Goal: Information Seeking & Learning: Learn about a topic

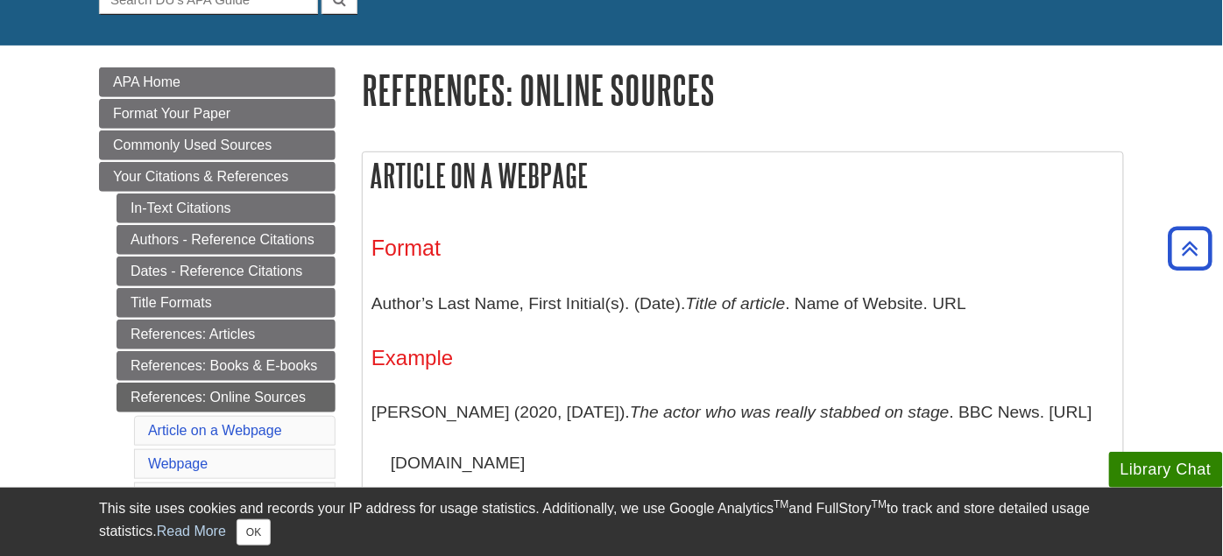
scroll to position [173, 0]
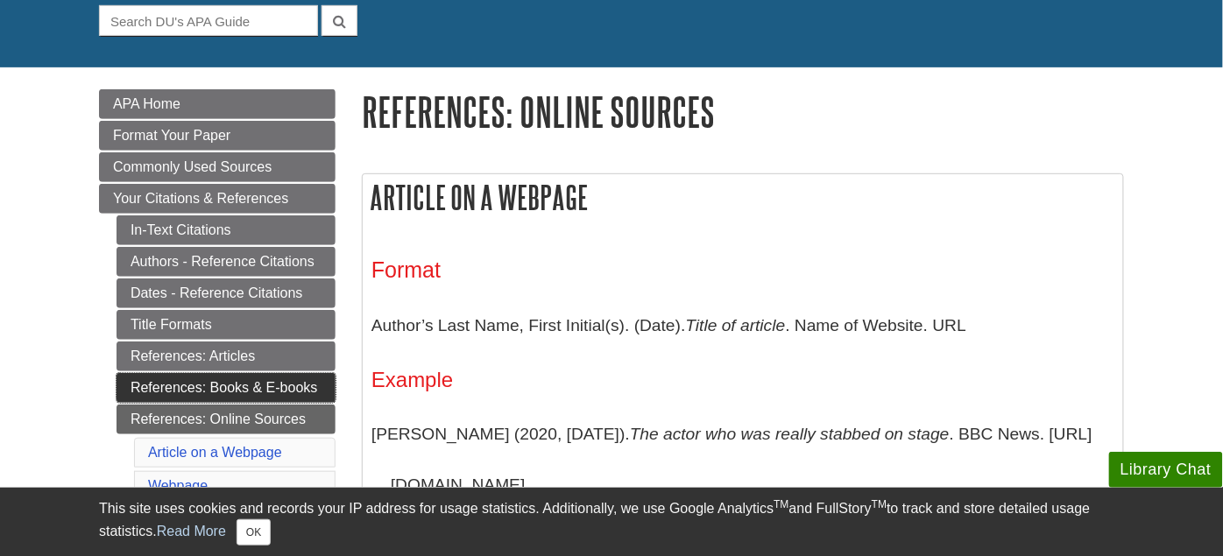
click at [225, 373] on link "References: Books & E-books" at bounding box center [226, 388] width 219 height 30
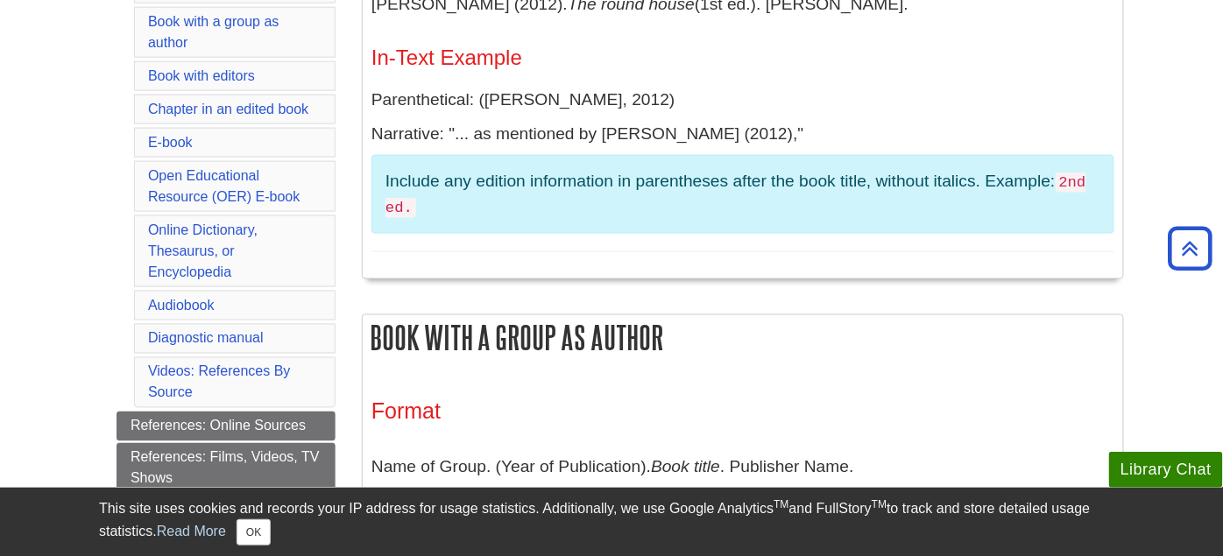
scroll to position [584, 0]
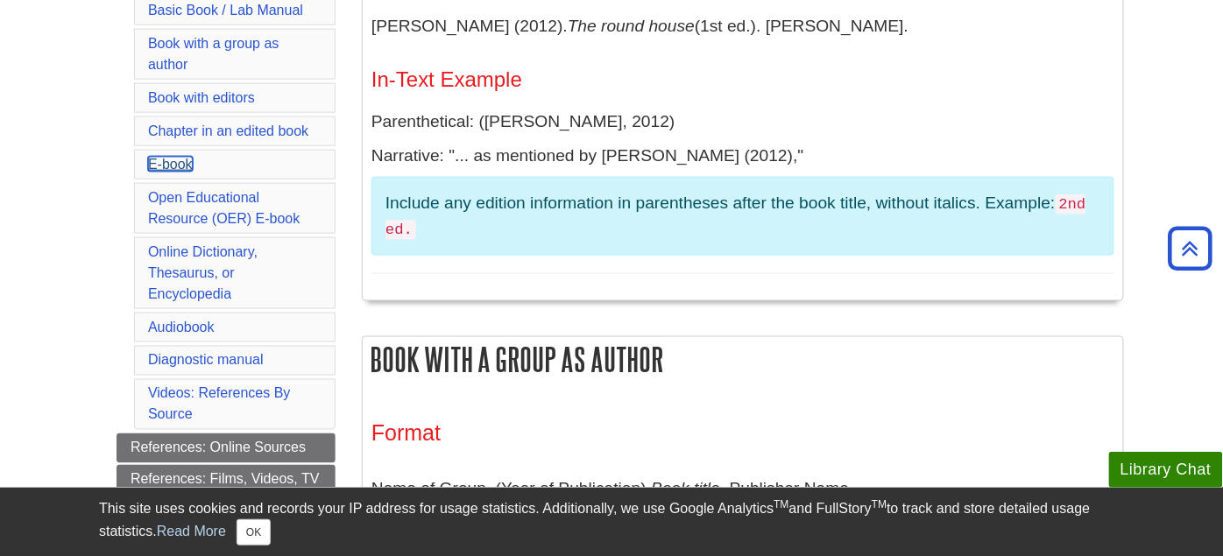
click at [163, 157] on link "E-book" at bounding box center [170, 164] width 45 height 15
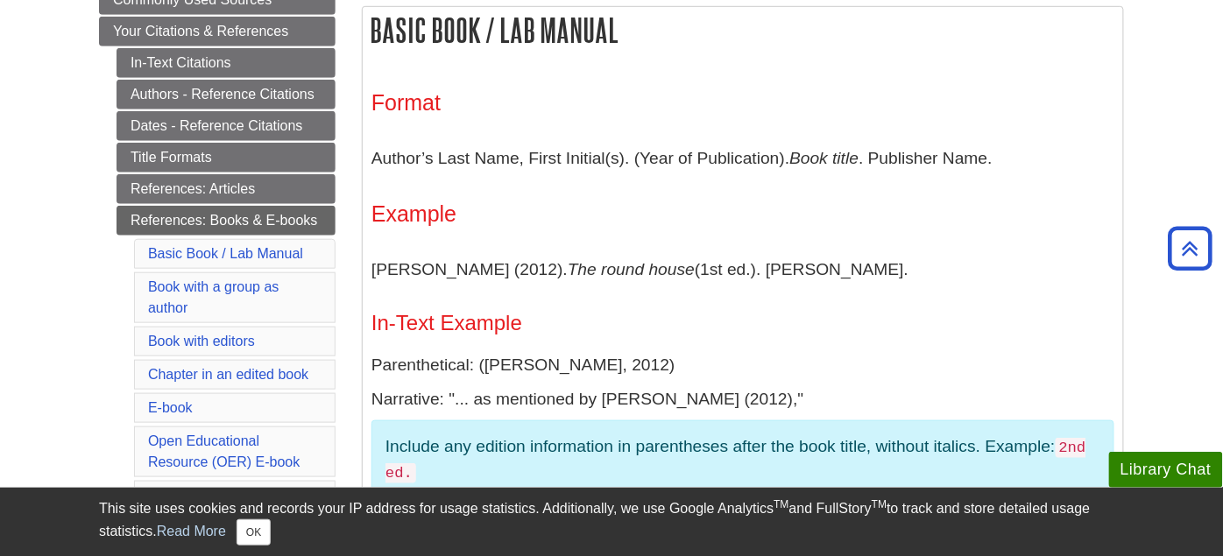
scroll to position [339, 0]
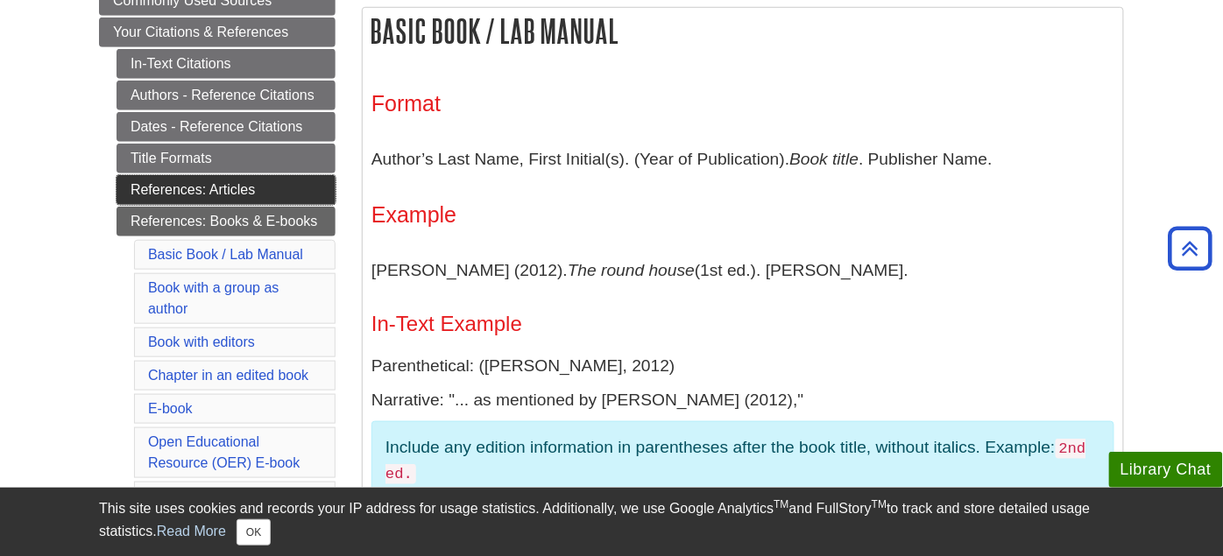
click at [273, 181] on link "References: Articles" at bounding box center [226, 190] width 219 height 30
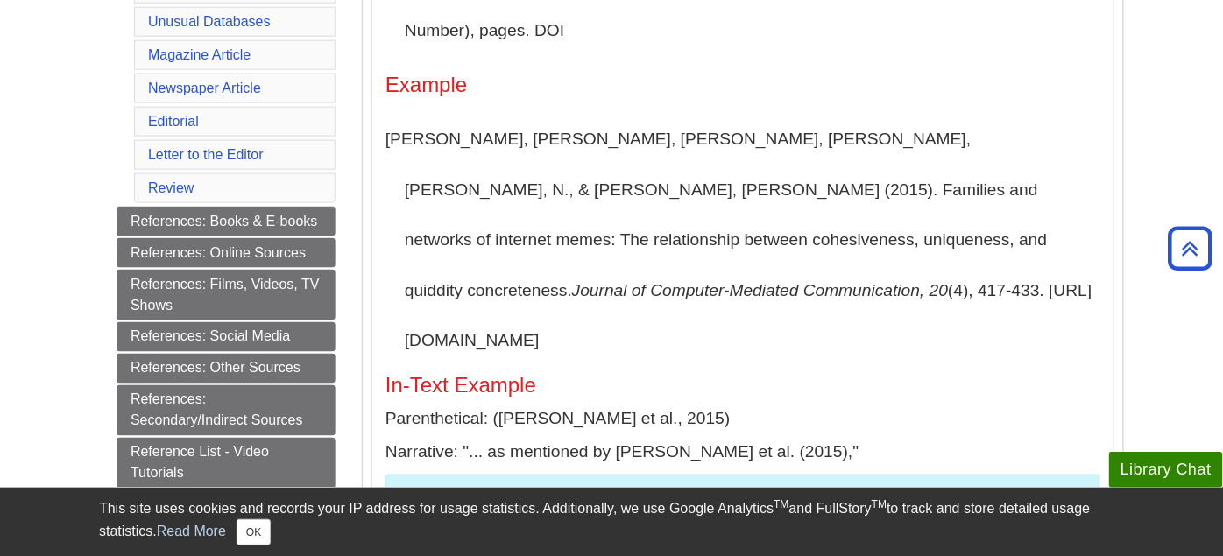
scroll to position [607, 0]
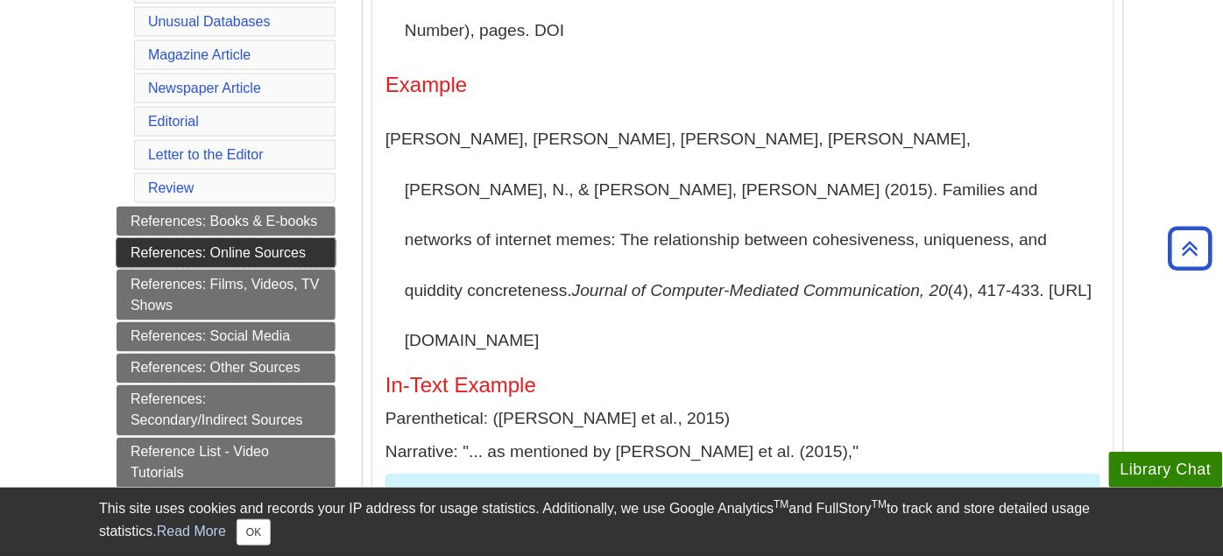
click at [315, 238] on link "References: Online Sources" at bounding box center [226, 253] width 219 height 30
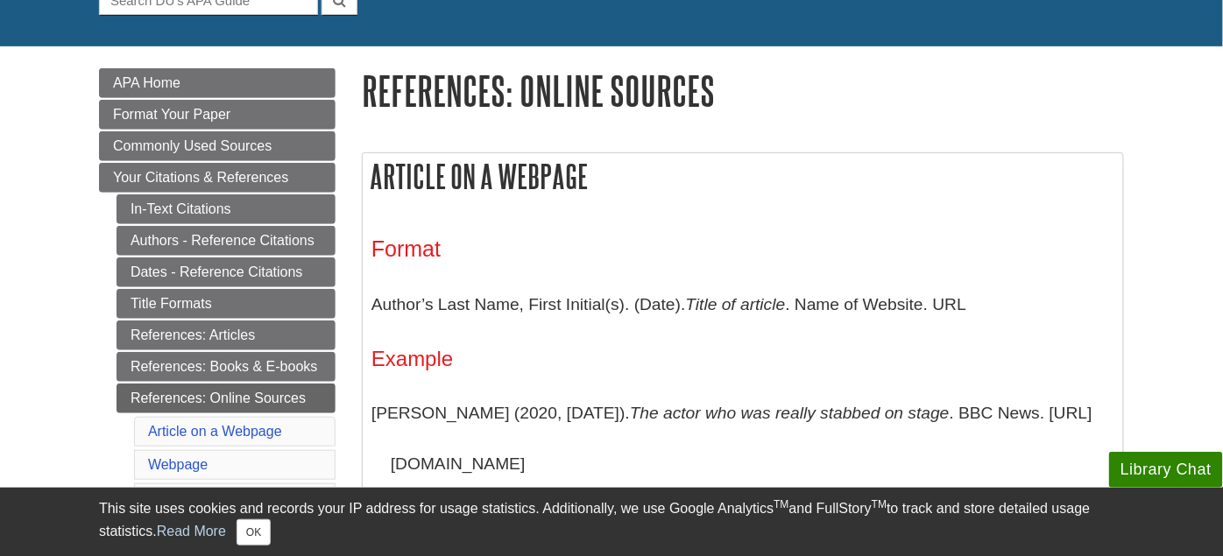
scroll to position [227, 0]
